Goal: Transaction & Acquisition: Purchase product/service

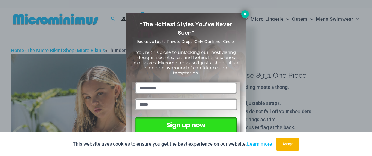
click at [246, 15] on icon at bounding box center [245, 14] width 5 height 5
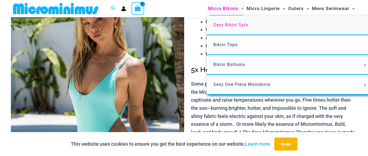
scroll to position [95, 0]
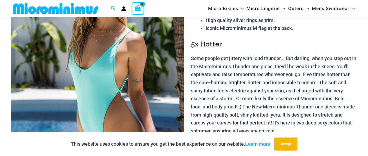
click at [135, 57] on img at bounding box center [97, 85] width 173 height 260
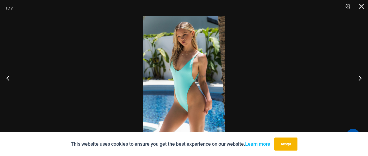
click at [191, 84] on img at bounding box center [184, 78] width 83 height 124
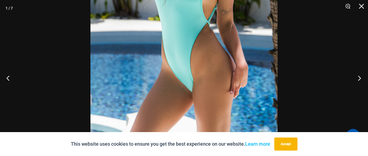
click at [362, 78] on button "Next" at bounding box center [358, 78] width 20 height 27
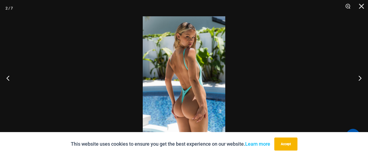
click at [191, 114] on img at bounding box center [184, 78] width 83 height 124
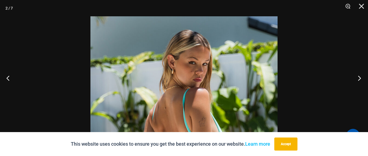
click at [360, 77] on button "Next" at bounding box center [358, 78] width 20 height 27
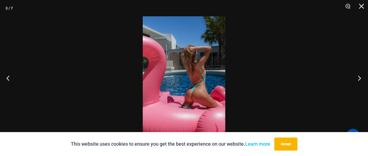
click at [360, 77] on button "Next" at bounding box center [358, 78] width 20 height 27
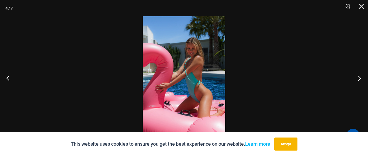
click at [360, 77] on button "Next" at bounding box center [358, 78] width 20 height 27
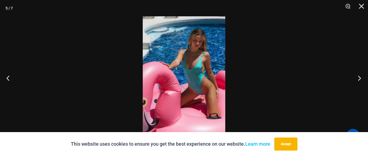
click at [360, 77] on button "Next" at bounding box center [358, 78] width 20 height 27
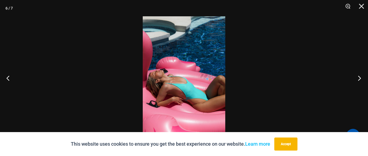
click at [359, 78] on button "Next" at bounding box center [358, 78] width 20 height 27
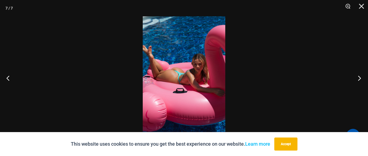
click at [359, 78] on button "Next" at bounding box center [358, 78] width 20 height 27
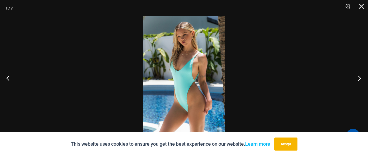
click at [359, 78] on button "Next" at bounding box center [358, 78] width 20 height 27
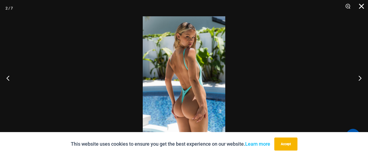
click at [362, 6] on button "Close" at bounding box center [360, 8] width 14 height 16
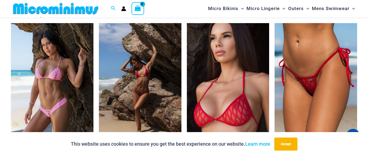
scroll to position [531, 0]
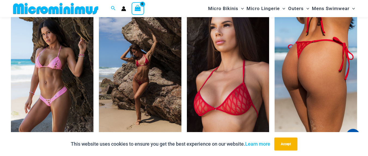
click at [328, 56] on img at bounding box center [316, 74] width 83 height 124
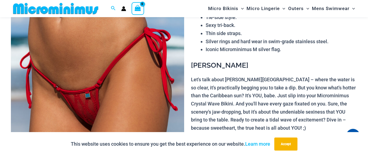
scroll to position [20, 0]
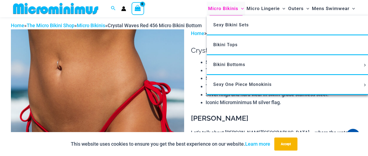
click at [228, 12] on span "Micro Bikinis" at bounding box center [223, 9] width 30 height 14
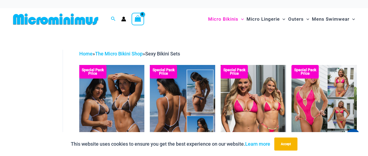
click at [181, 100] on img at bounding box center [182, 114] width 65 height 98
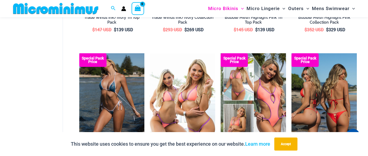
scroll to position [195, 0]
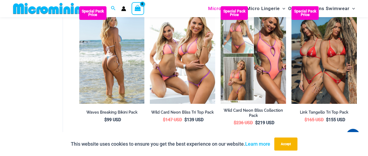
click at [122, 50] on img at bounding box center [111, 55] width 65 height 98
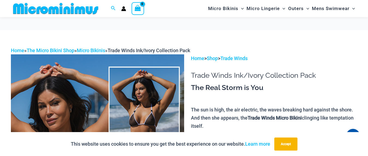
scroll to position [109, 0]
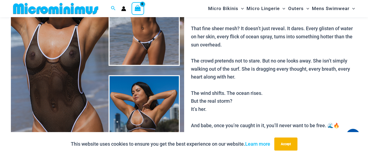
click at [287, 137] on div "This website uses cookies to ensure you get the best experience on our website.…" at bounding box center [184, 144] width 368 height 24
click at [287, 147] on button "Accept" at bounding box center [285, 144] width 23 height 13
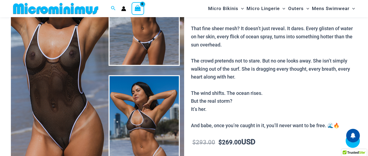
click at [73, 63] on img at bounding box center [97, 71] width 173 height 260
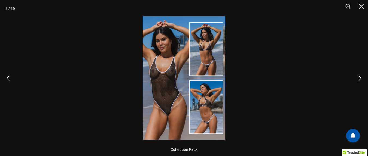
click at [166, 68] on img at bounding box center [184, 78] width 83 height 124
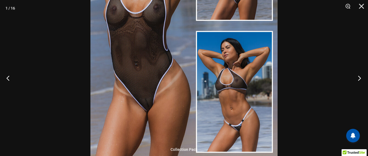
click at [363, 78] on button "Next" at bounding box center [358, 78] width 20 height 27
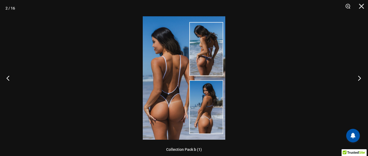
click at [362, 78] on button "Next" at bounding box center [358, 78] width 20 height 27
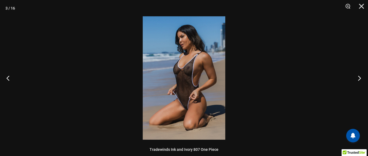
click at [362, 78] on button "Next" at bounding box center [358, 78] width 20 height 27
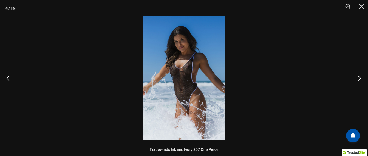
click at [362, 78] on button "Next" at bounding box center [358, 78] width 20 height 27
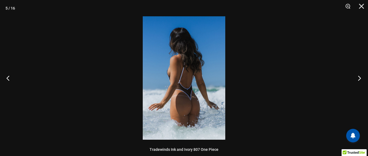
click at [362, 78] on button "Next" at bounding box center [358, 78] width 20 height 27
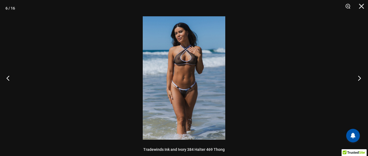
click at [362, 78] on button "Next" at bounding box center [358, 78] width 20 height 27
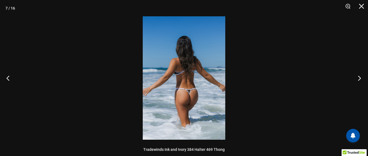
click at [361, 79] on button "Next" at bounding box center [358, 78] width 20 height 27
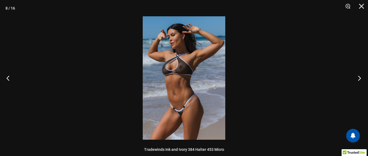
click at [361, 79] on button "Next" at bounding box center [358, 78] width 20 height 27
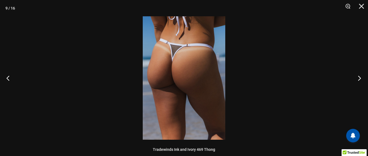
click at [361, 79] on button "Next" at bounding box center [358, 78] width 20 height 27
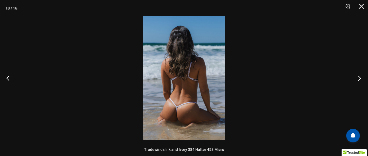
click at [361, 79] on button "Next" at bounding box center [358, 78] width 20 height 27
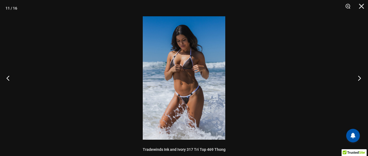
click at [361, 79] on button "Next" at bounding box center [358, 78] width 20 height 27
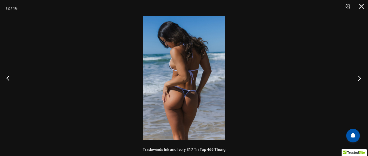
click at [361, 79] on button "Next" at bounding box center [358, 78] width 20 height 27
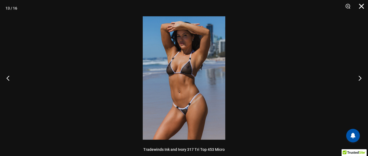
click at [363, 7] on button "Close" at bounding box center [360, 8] width 14 height 16
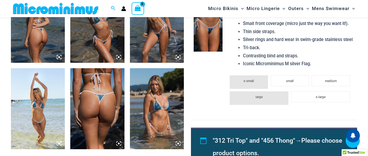
scroll to position [420, 0]
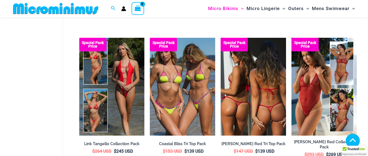
scroll to position [303, 0]
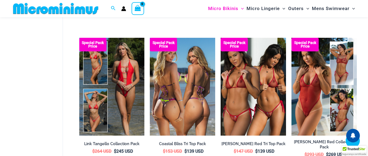
click at [180, 71] on img at bounding box center [182, 87] width 65 height 98
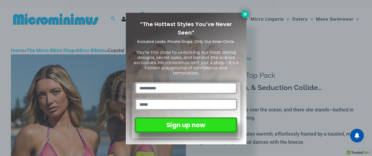
click at [248, 16] on button at bounding box center [245, 14] width 8 height 8
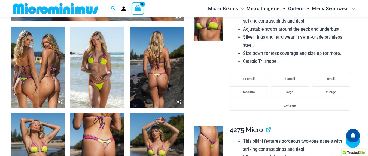
scroll to position [399, 0]
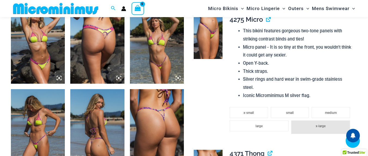
click at [27, 123] on img at bounding box center [38, 129] width 54 height 81
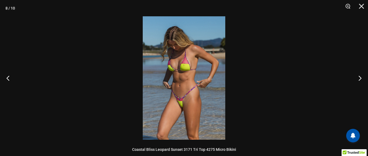
click at [169, 60] on img at bounding box center [184, 78] width 83 height 124
